Goal: Task Accomplishment & Management: Manage account settings

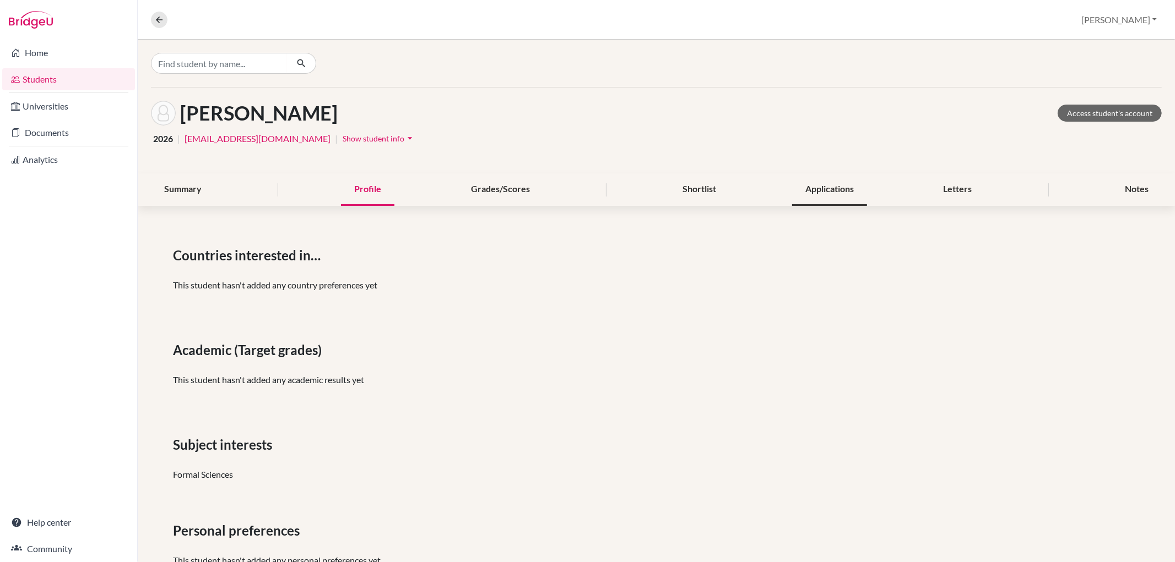
click at [810, 196] on div "Applications" at bounding box center [829, 190] width 75 height 33
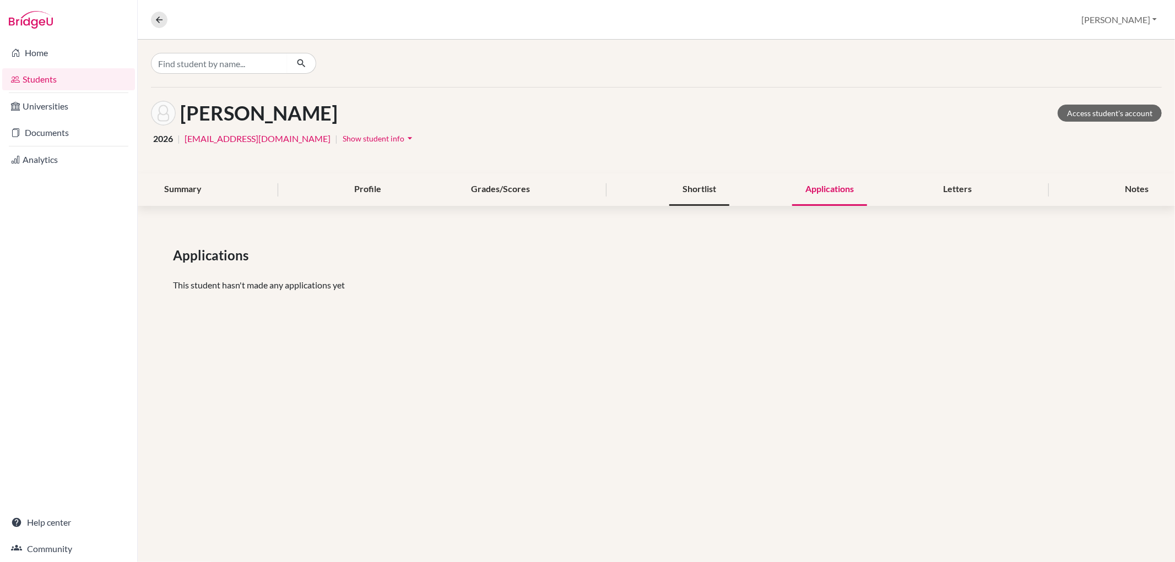
click at [682, 184] on div "Shortlist" at bounding box center [699, 190] width 60 height 33
click at [834, 188] on div "Applications" at bounding box center [829, 190] width 75 height 33
click at [962, 192] on div "Letters" at bounding box center [957, 190] width 55 height 33
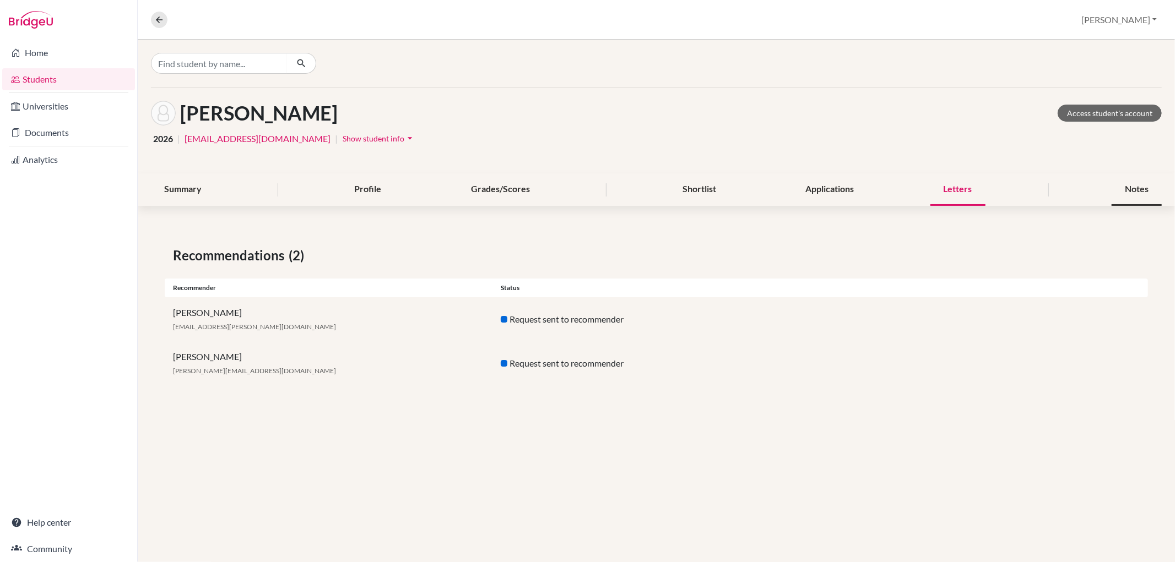
click at [1141, 187] on div "Notes" at bounding box center [1137, 190] width 50 height 33
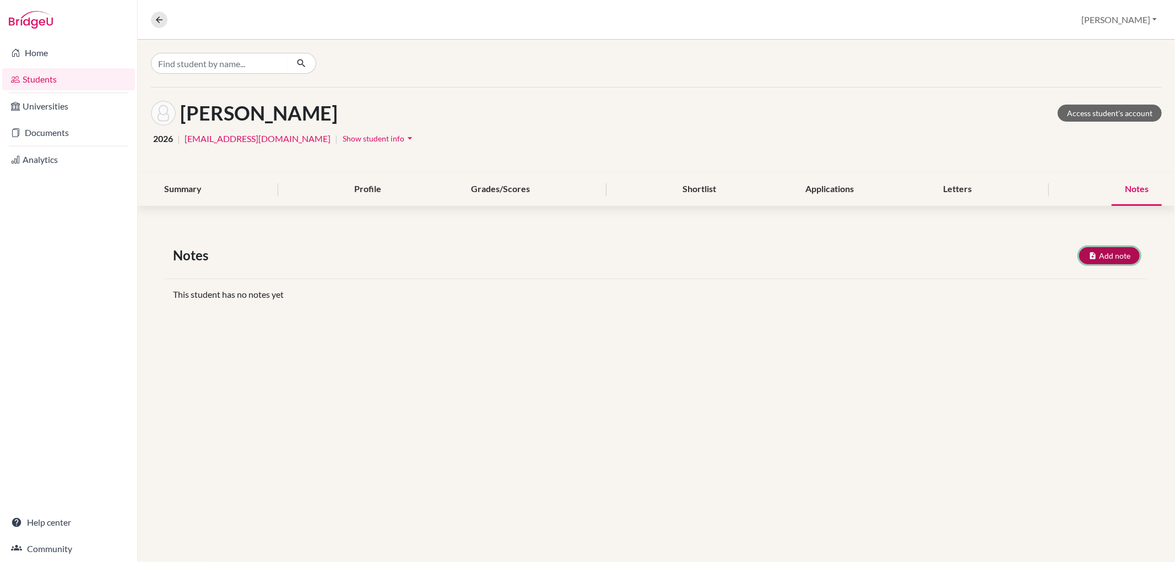
click at [1108, 250] on button "Add note" at bounding box center [1109, 255] width 61 height 17
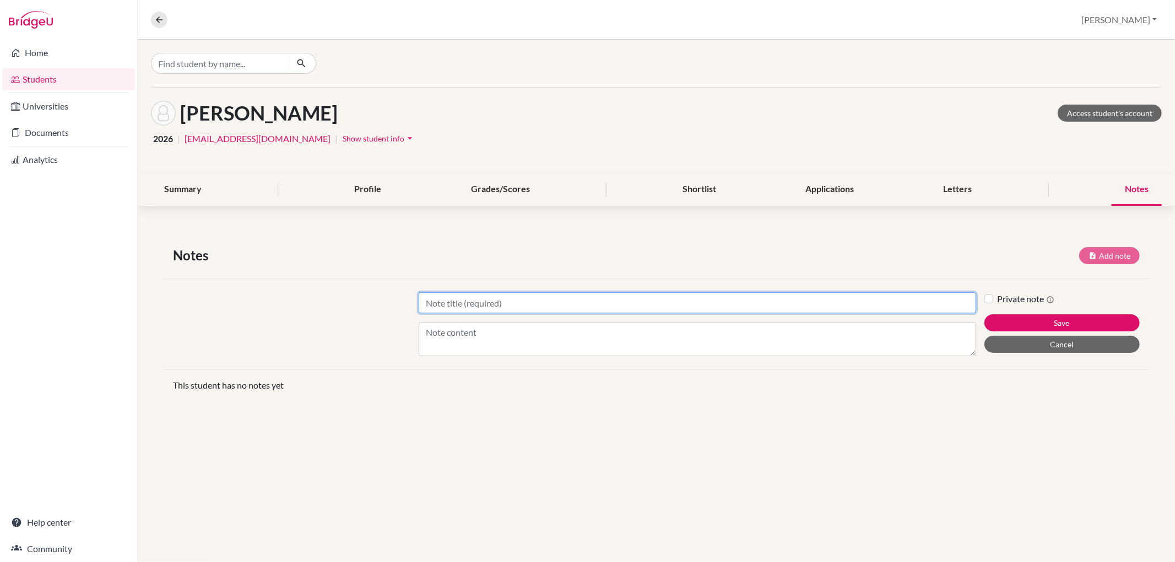
click at [562, 296] on input "Title" at bounding box center [697, 303] width 557 height 21
type input "Applications"
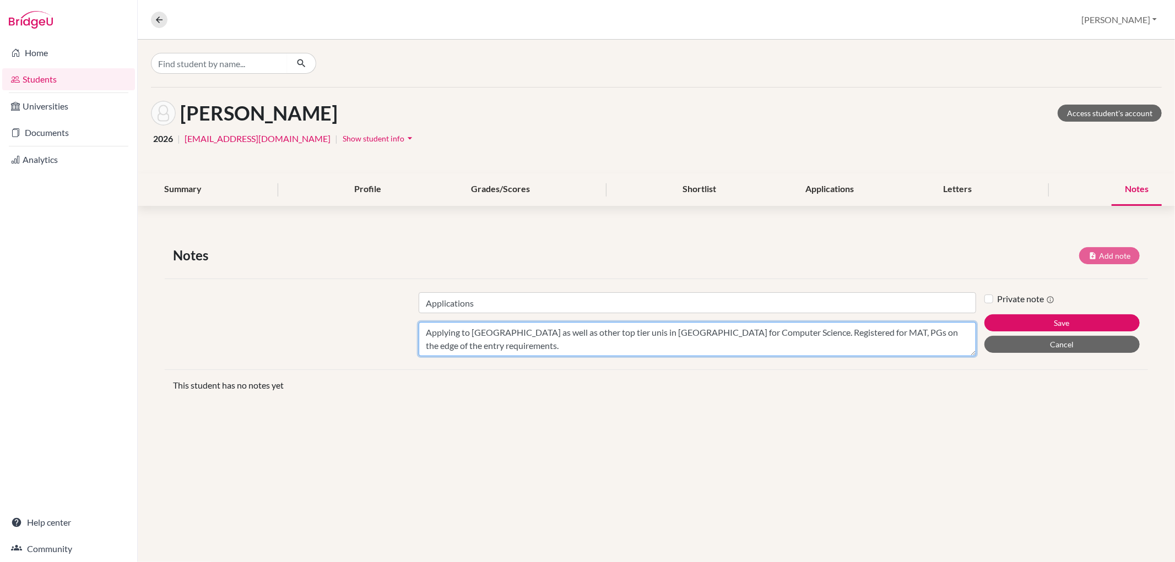
drag, startPoint x: 813, startPoint y: 332, endPoint x: 798, endPoint y: 332, distance: 15.4
click at [798, 332] on textarea "Applying to [GEOGRAPHIC_DATA] as well as other top tier unis in [GEOGRAPHIC_DAT…" at bounding box center [697, 339] width 557 height 34
click at [798, 334] on textarea "Applying to [GEOGRAPHIC_DATA] as well as other top tier unis in [GEOGRAPHIC_DAT…" at bounding box center [697, 339] width 557 height 34
click at [495, 343] on textarea "Applying to [GEOGRAPHIC_DATA] as well as other top tier unis in [GEOGRAPHIC_DAT…" at bounding box center [697, 339] width 557 height 34
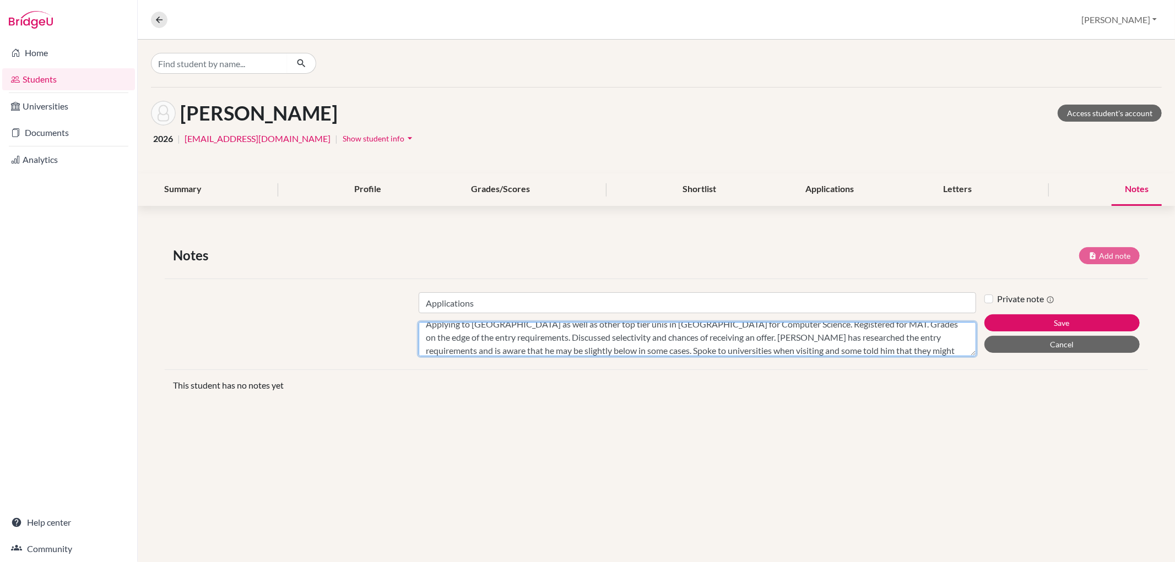
scroll to position [22, 0]
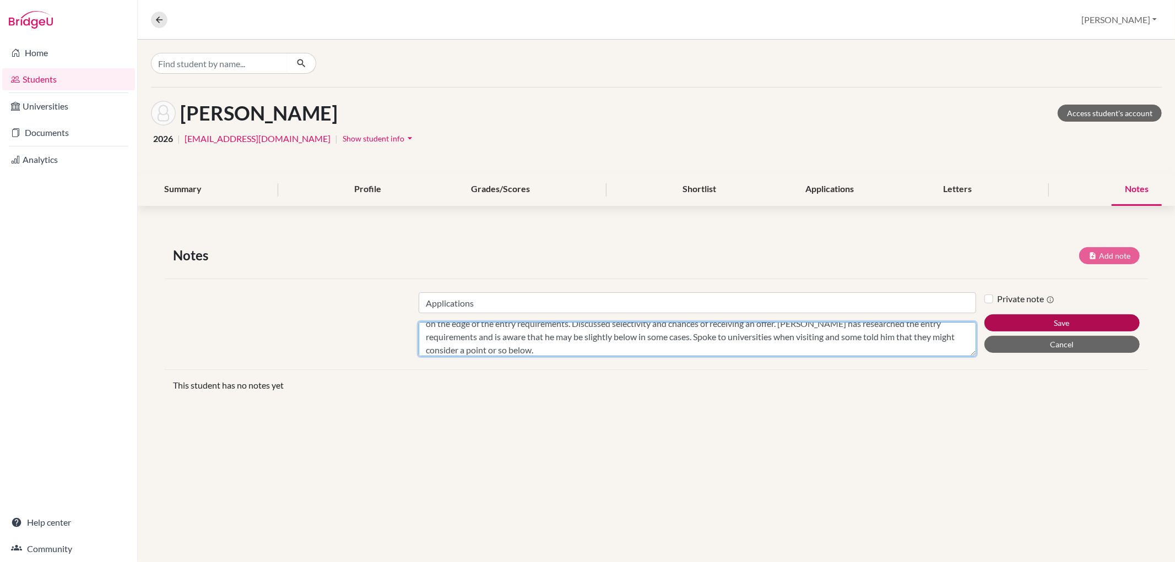
type textarea "Applying to [GEOGRAPHIC_DATA] as well as other top tier unis in [GEOGRAPHIC_DAT…"
click at [1007, 320] on button "Save" at bounding box center [1061, 323] width 155 height 17
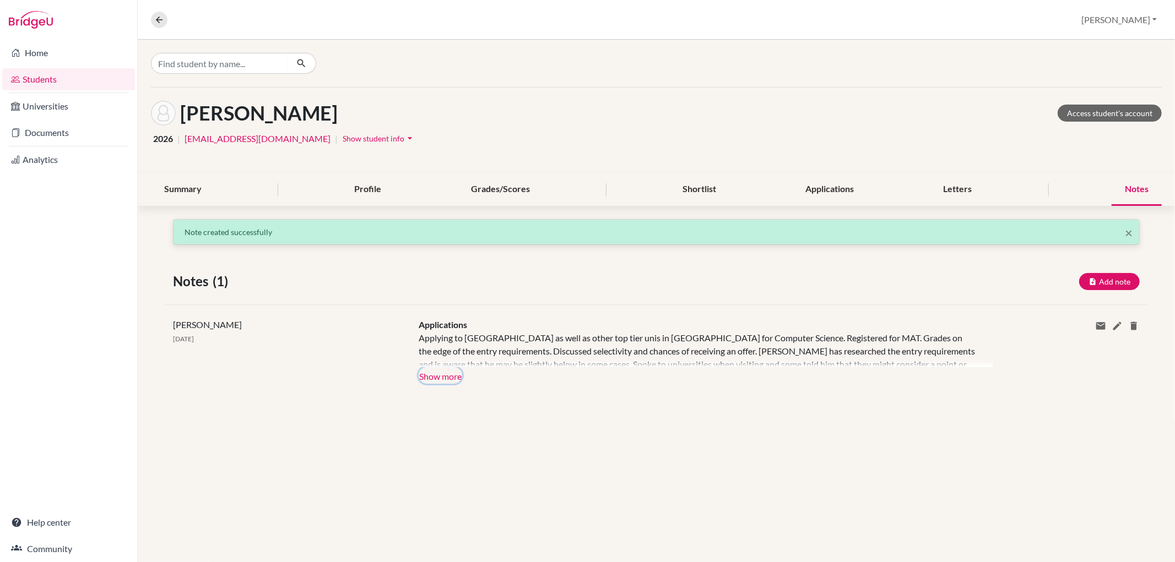
click at [441, 380] on button "Show more" at bounding box center [441, 375] width 44 height 17
